Goal: Task Accomplishment & Management: Use online tool/utility

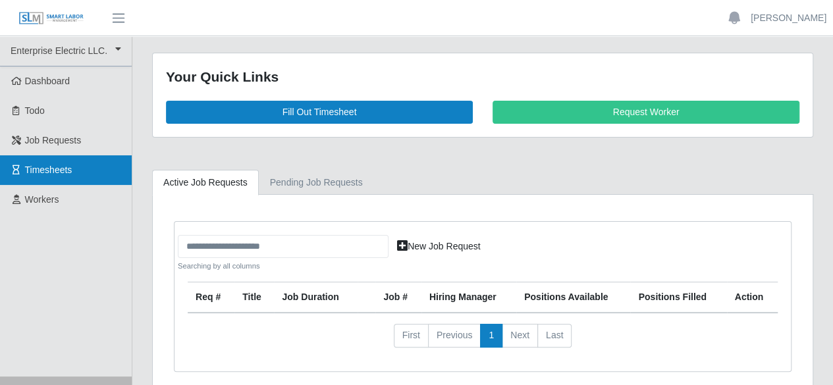
click at [47, 168] on span "Timesheets" at bounding box center [48, 170] width 47 height 11
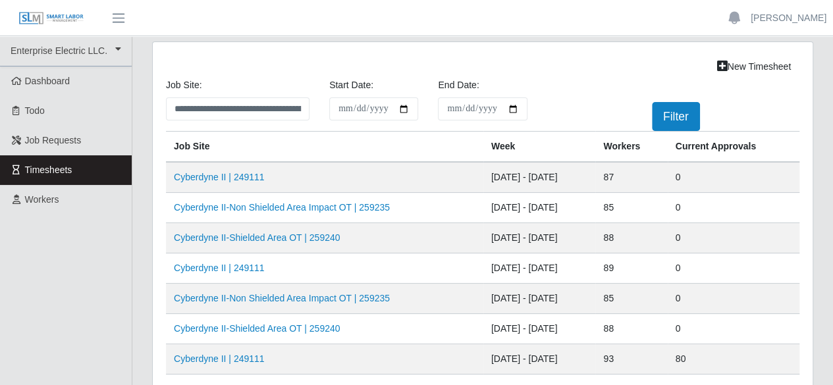
scroll to position [66, 0]
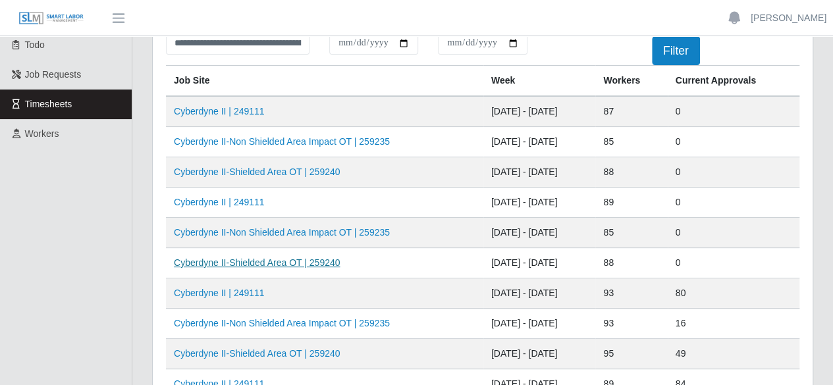
click at [278, 261] on link "Cyberdyne II-Shielded Area OT | 259240" at bounding box center [257, 262] width 166 height 11
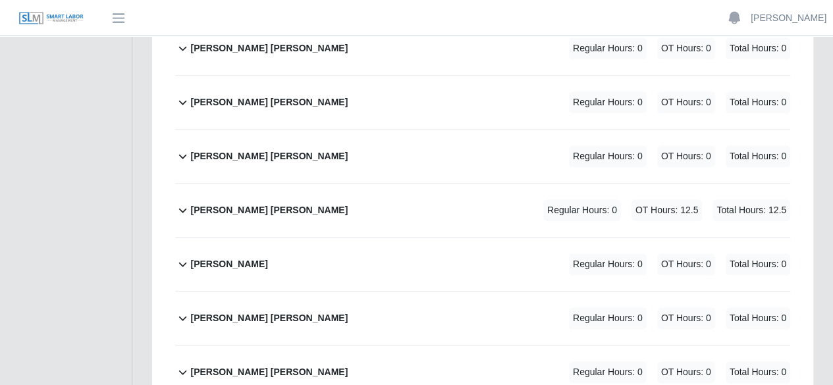
scroll to position [3095, 0]
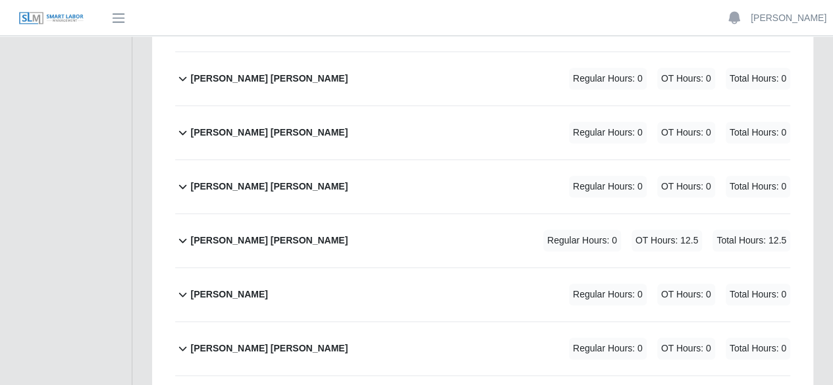
click at [306, 214] on div "Jose Romero Contreras Regular Hours: 0 OT Hours: 12.5 Total Hours: 12.5" at bounding box center [490, 240] width 600 height 53
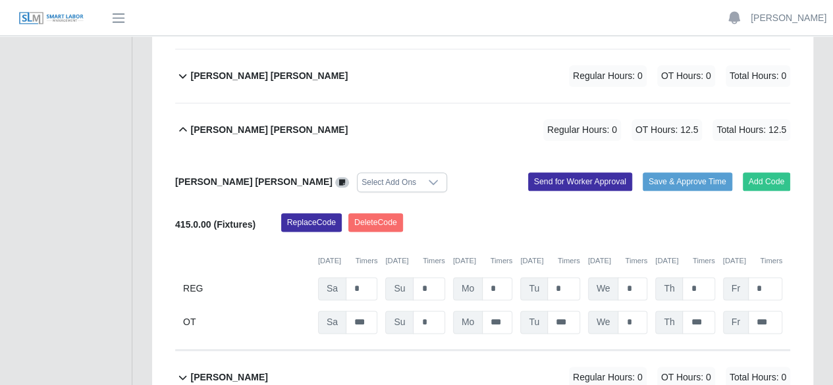
scroll to position [3227, 0]
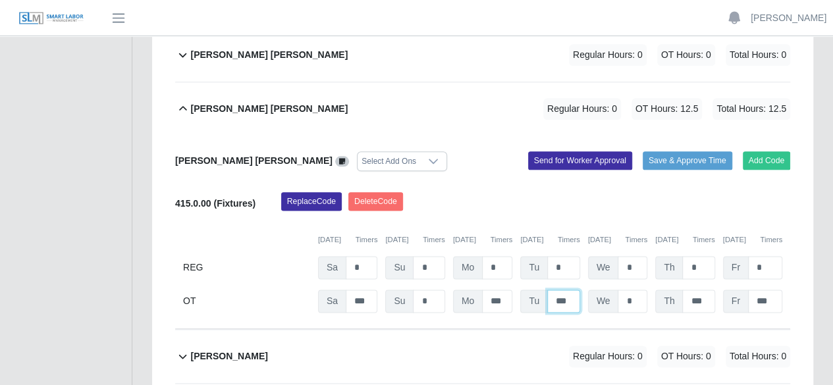
drag, startPoint x: 568, startPoint y: 255, endPoint x: 550, endPoint y: 259, distance: 18.2
click at [550, 290] on input "***" at bounding box center [563, 301] width 33 height 23
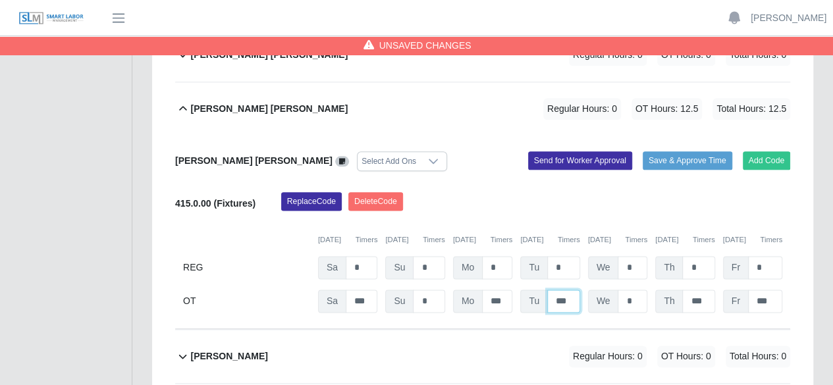
drag, startPoint x: 568, startPoint y: 255, endPoint x: 546, endPoint y: 258, distance: 22.0
click at [547, 290] on input "***" at bounding box center [563, 301] width 33 height 23
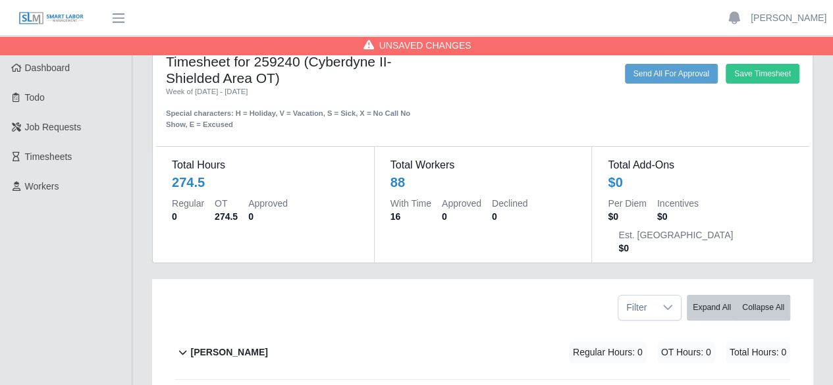
scroll to position [0, 0]
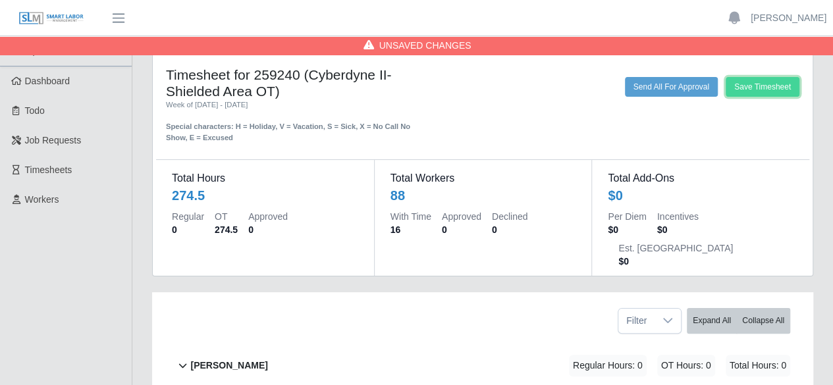
click at [757, 87] on button "Save Timesheet" at bounding box center [763, 87] width 74 height 20
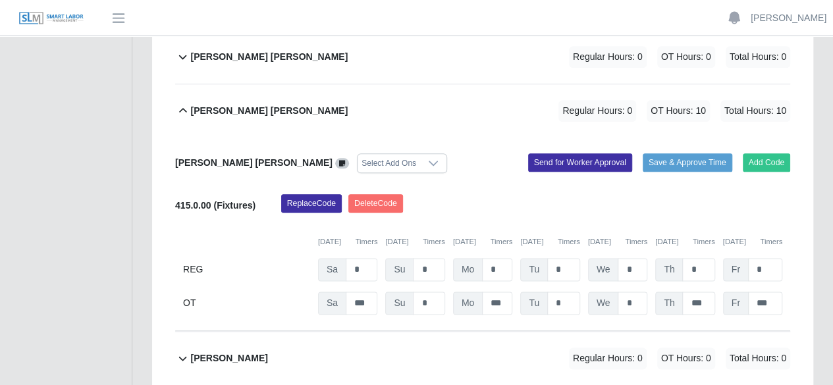
scroll to position [3227, 0]
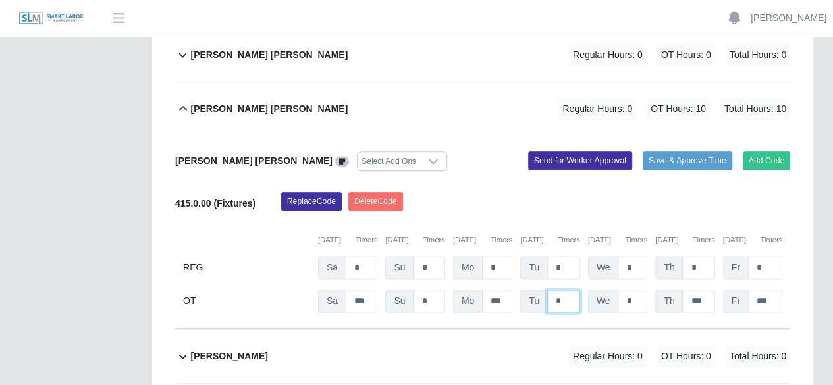
drag, startPoint x: 564, startPoint y: 257, endPoint x: 545, endPoint y: 261, distance: 18.9
click at [545, 290] on div "Tu *" at bounding box center [549, 301] width 59 height 23
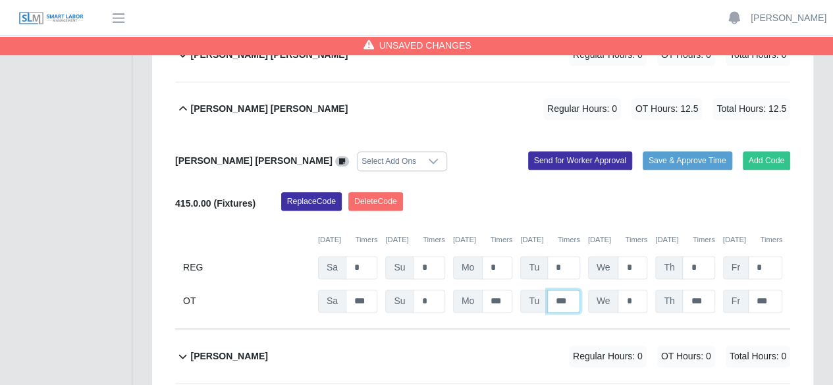
type input "***"
click at [684, 192] on div "Replace Code Delete Code" at bounding box center [535, 205] width 529 height 26
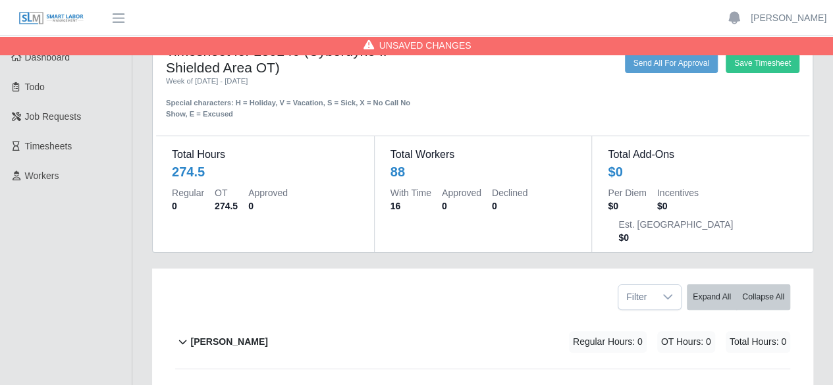
scroll to position [0, 0]
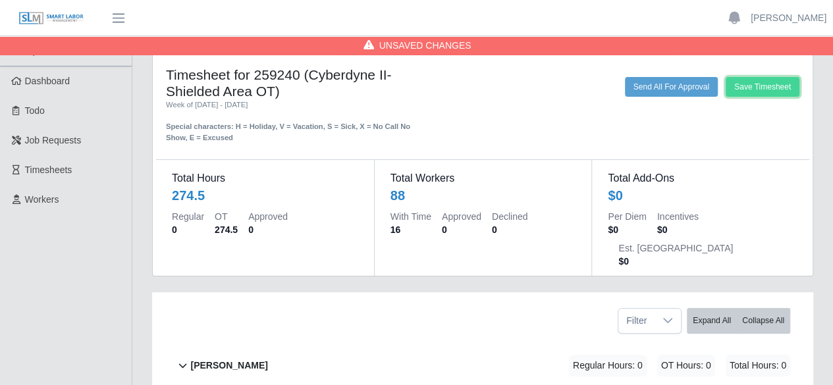
click at [753, 89] on button "Save Timesheet" at bounding box center [763, 87] width 74 height 20
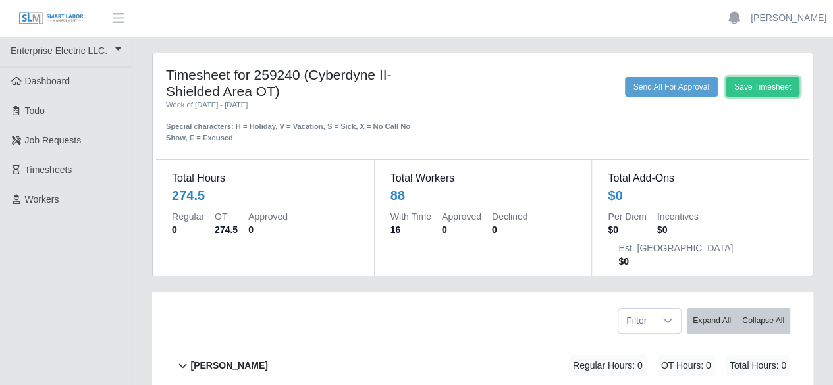
drag, startPoint x: 755, startPoint y: 89, endPoint x: 345, endPoint y: 156, distance: 415.1
click at [359, 161] on div "Timesheet for 259240 (Cyberdyne II-Shielded Area OT) Week of 09/06/2025 - 09/12…" at bounding box center [483, 164] width 660 height 223
click at [439, 110] on div "Save Timesheet Send All For Approval" at bounding box center [618, 110] width 381 height 67
